Goal: Task Accomplishment & Management: Manage account settings

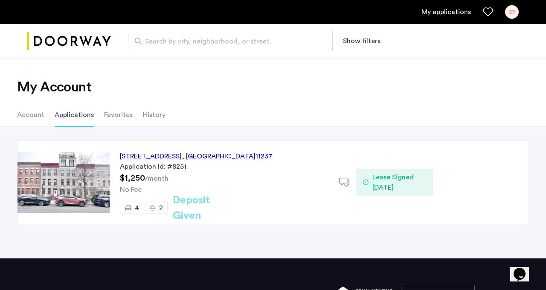
click at [516, 14] on div "CY" at bounding box center [512, 12] width 14 height 14
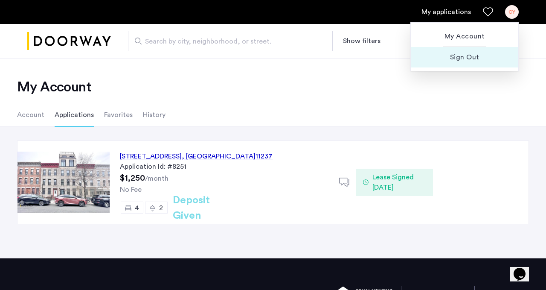
click at [486, 51] on button "Sign Out" at bounding box center [465, 57] width 108 height 20
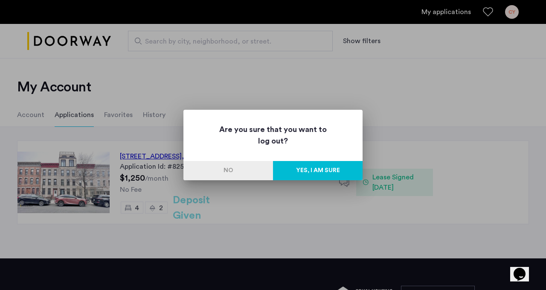
click at [320, 165] on button "Yes, I am sure" at bounding box center [318, 170] width 90 height 19
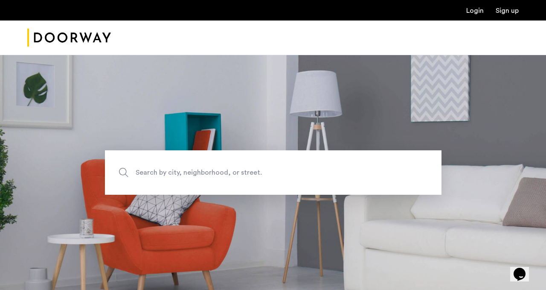
click at [478, 17] on div "Login Sign up" at bounding box center [273, 10] width 546 height 20
click at [476, 9] on link "Login" at bounding box center [474, 10] width 17 height 7
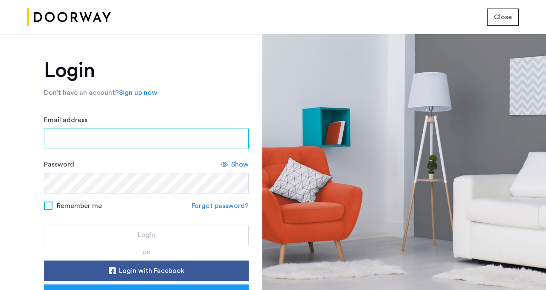
click at [148, 142] on input "Email address" at bounding box center [146, 138] width 205 height 20
type input "**********"
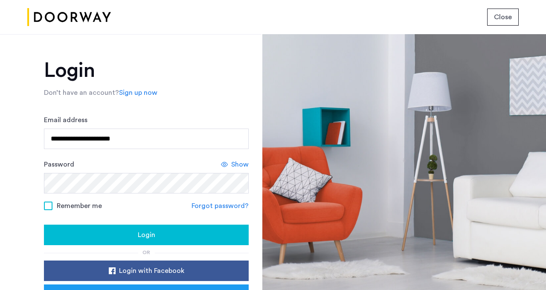
click at [147, 233] on span "Login" at bounding box center [146, 235] width 17 height 10
